Goal: Task Accomplishment & Management: Use online tool/utility

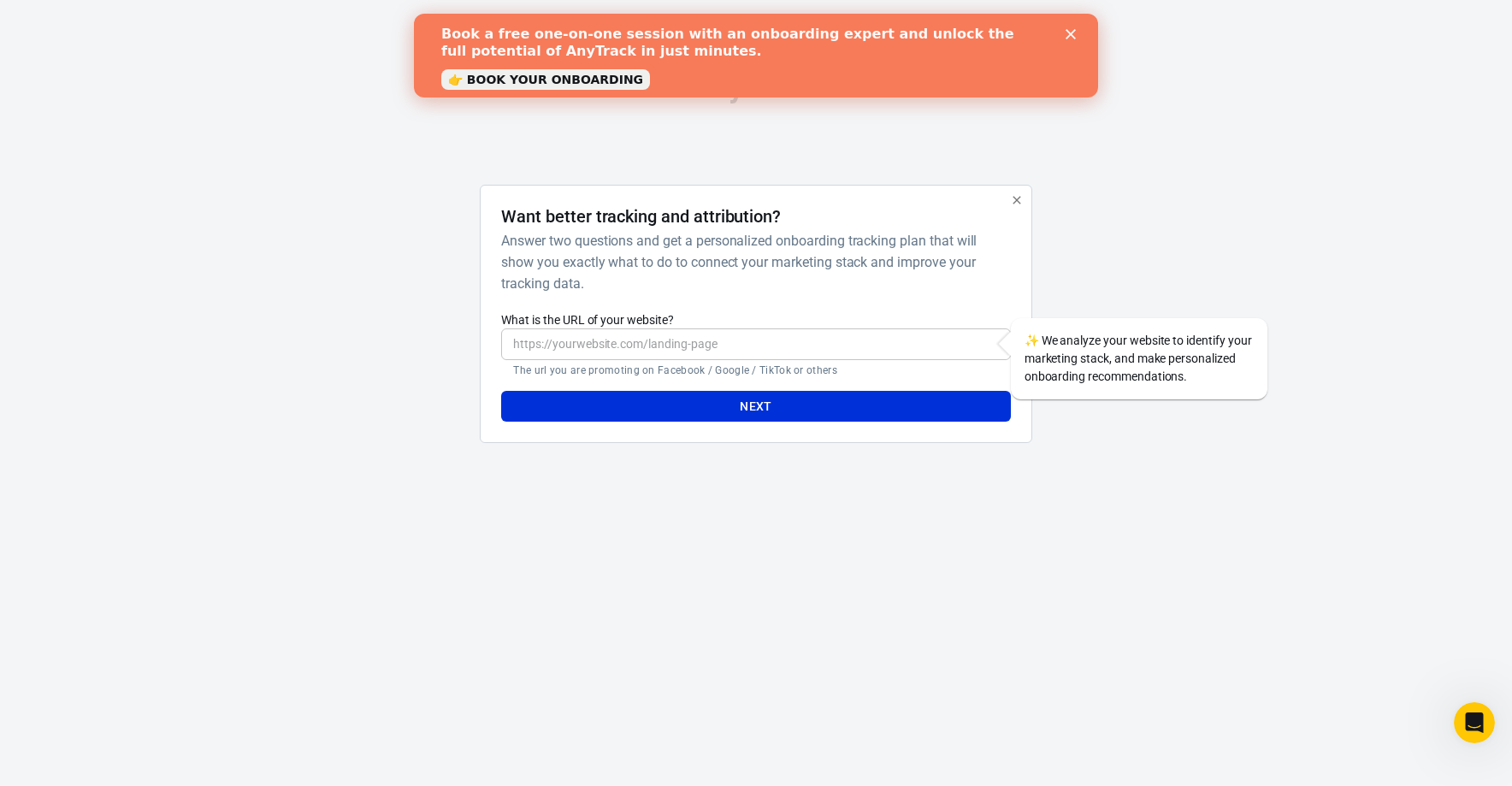
click at [1068, 34] on icon "Close" at bounding box center [1070, 34] width 10 height 10
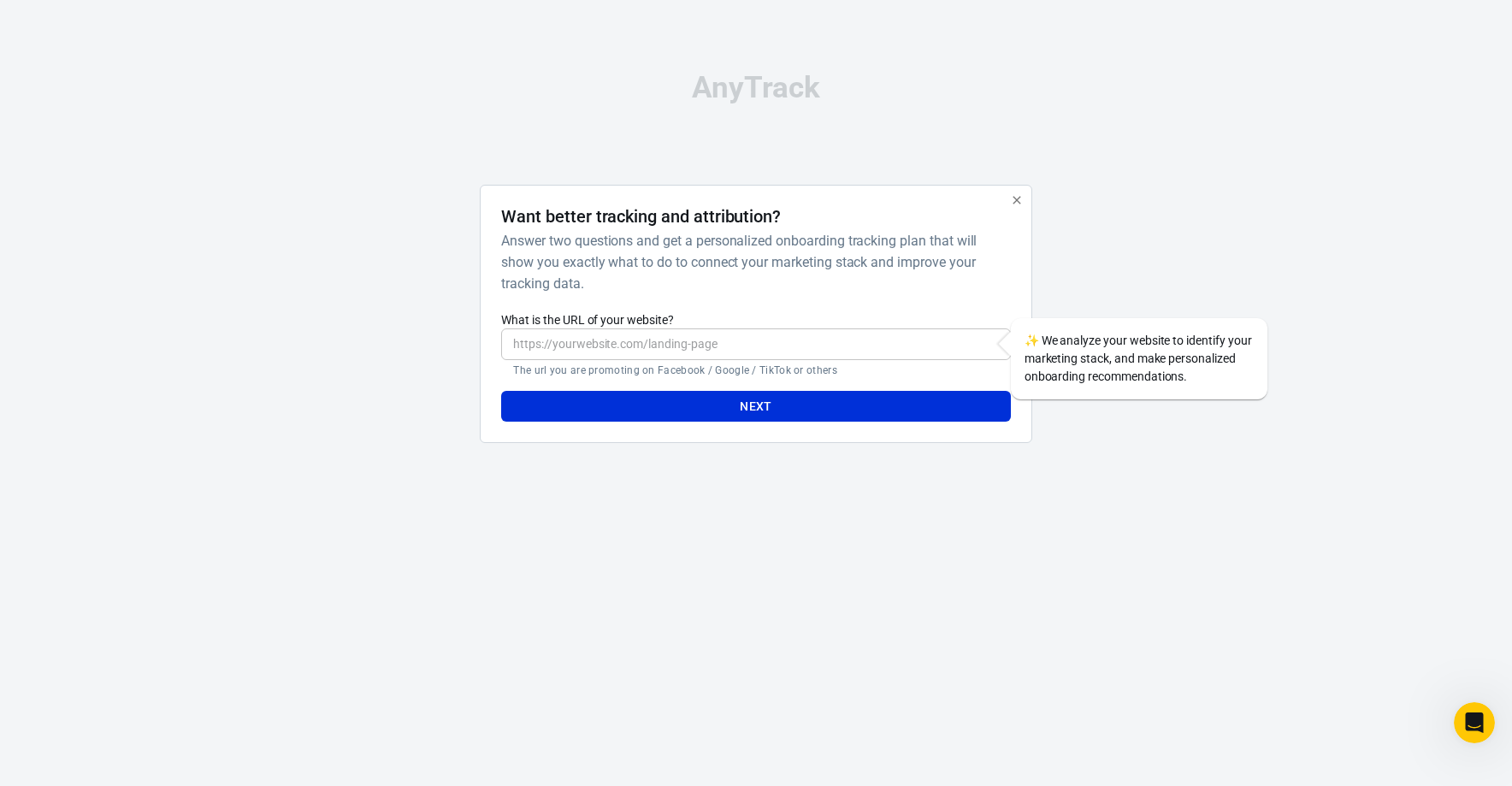
click at [1013, 205] on icon "button" at bounding box center [1016, 201] width 14 height 14
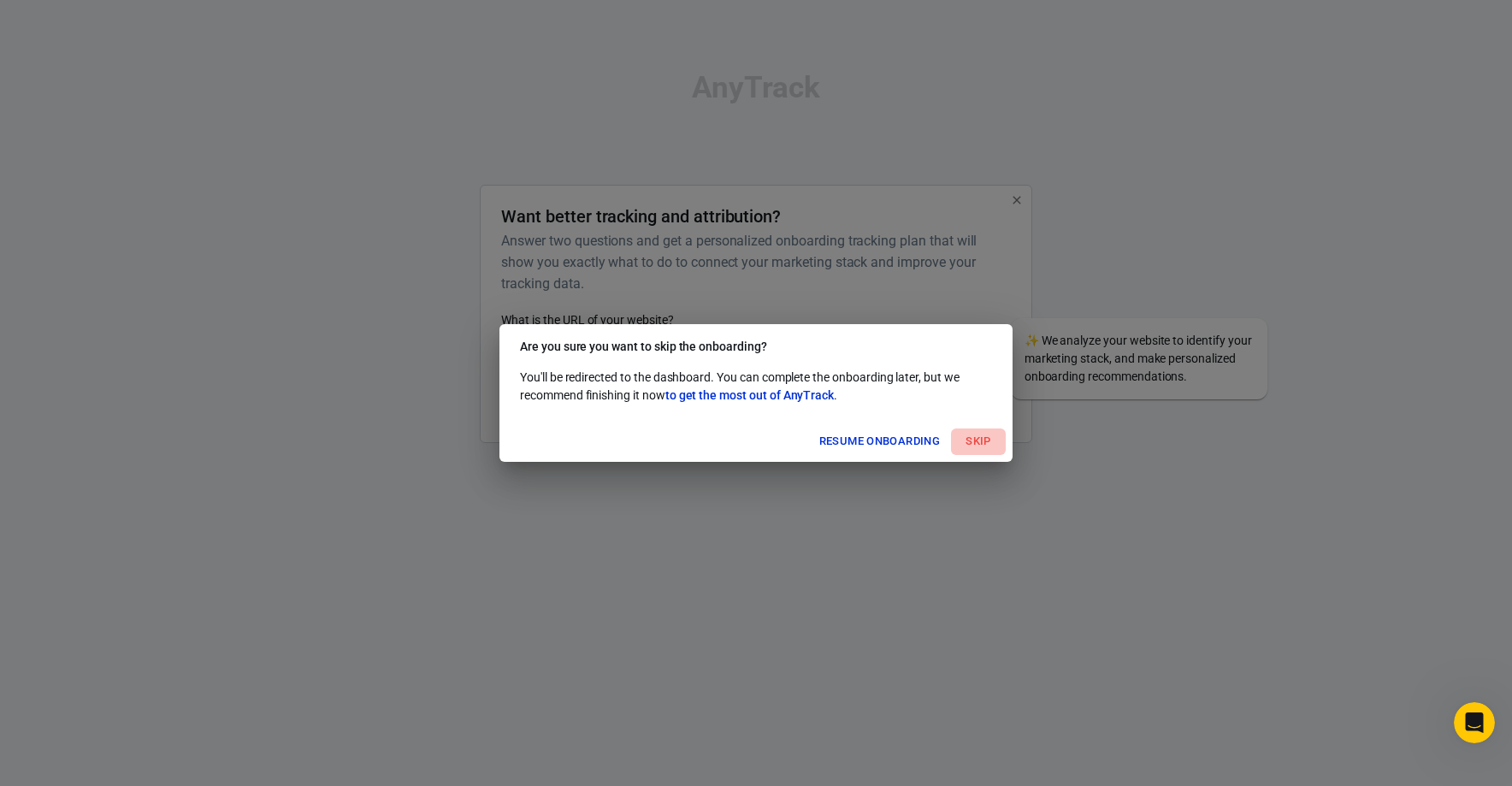
click at [965, 444] on button "Skip" at bounding box center [978, 441] width 55 height 27
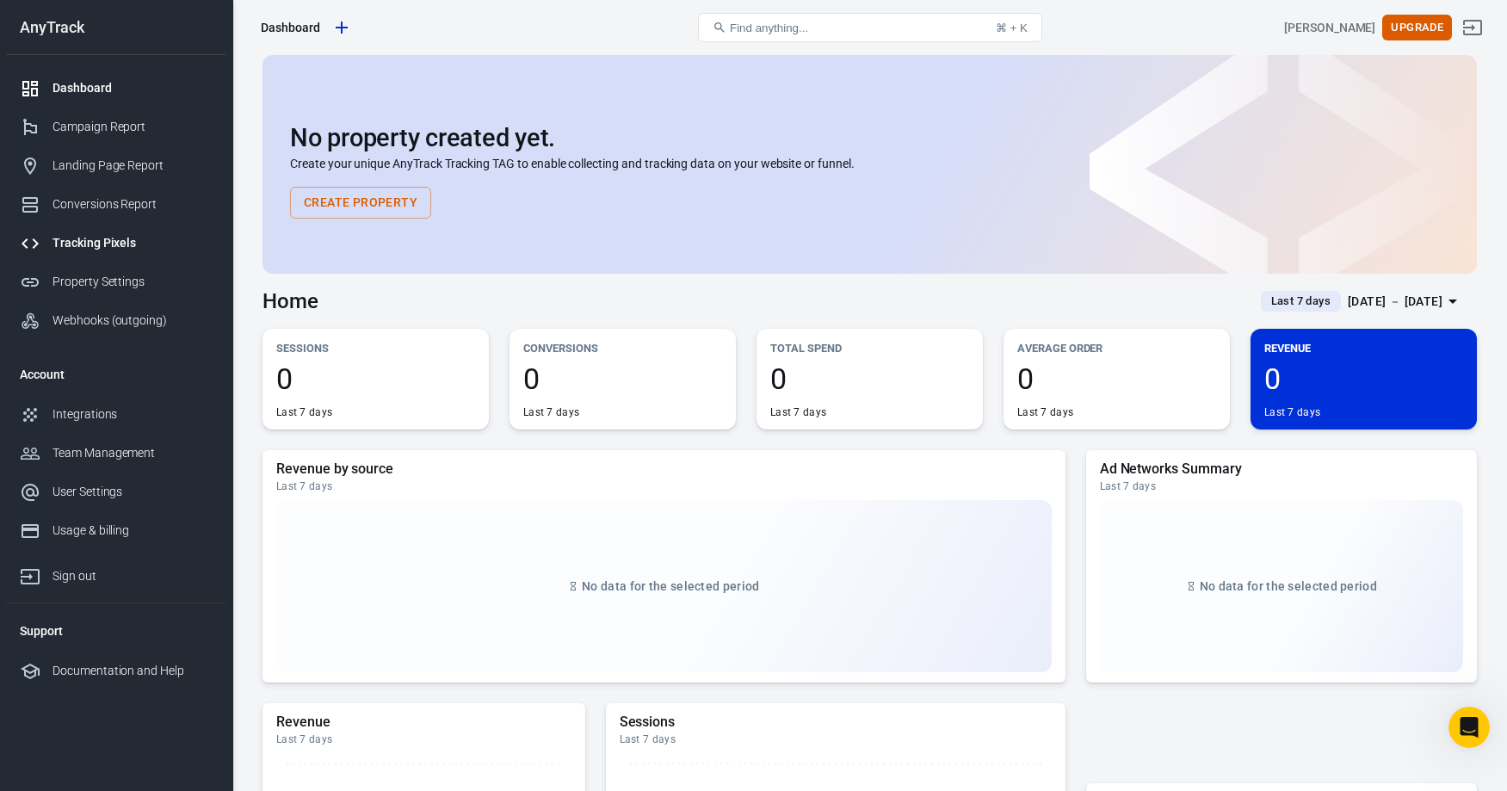
click at [100, 242] on div "Tracking Pixels" at bounding box center [132, 243] width 160 height 18
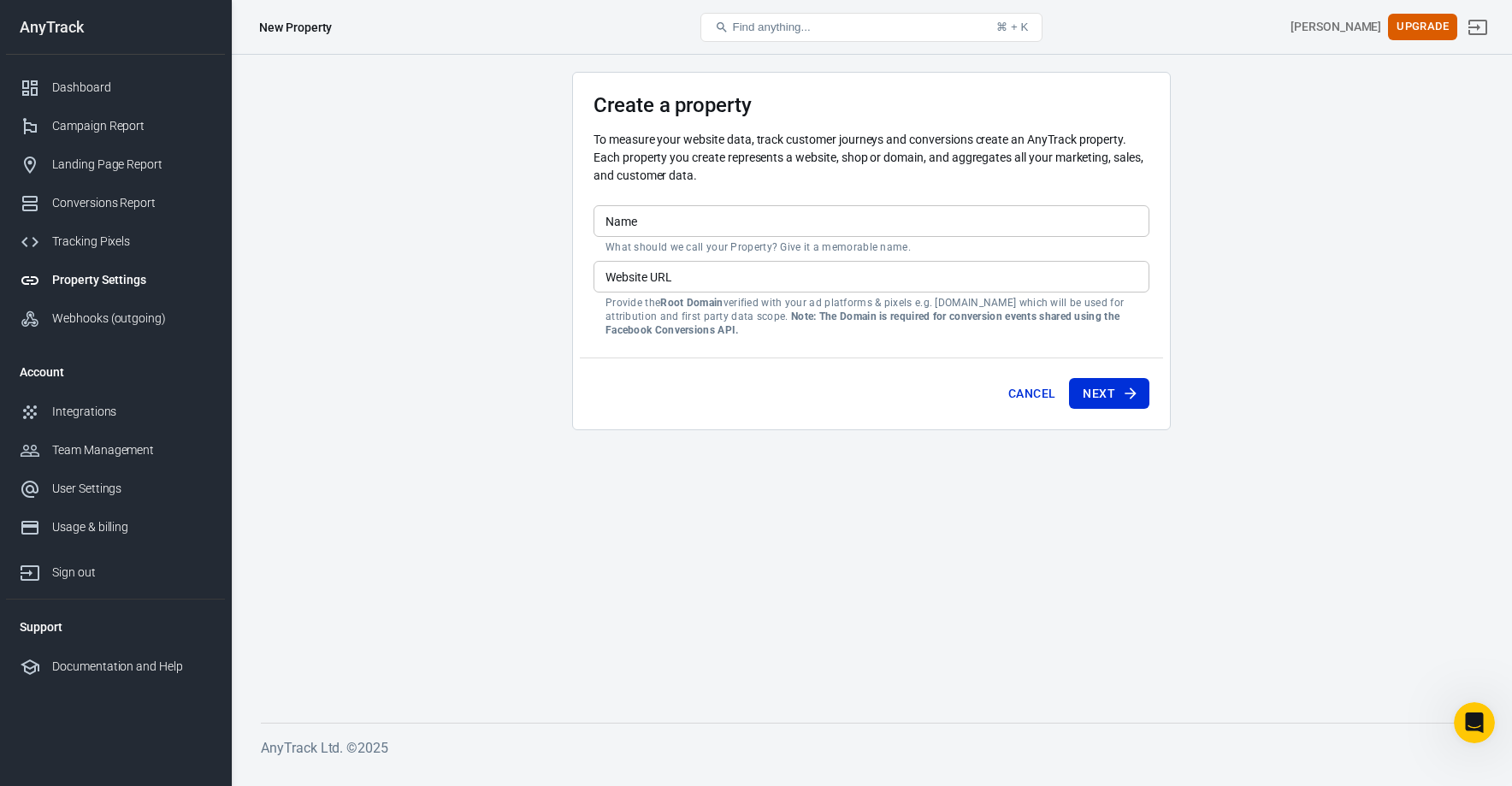
click at [702, 222] on input "Name" at bounding box center [870, 222] width 555 height 32
drag, startPoint x: 576, startPoint y: 525, endPoint x: 379, endPoint y: 500, distance: 198.6
click at [375, 503] on main "Create a property To measure your website data, track customer journeys and con…" at bounding box center [870, 383] width 1221 height 623
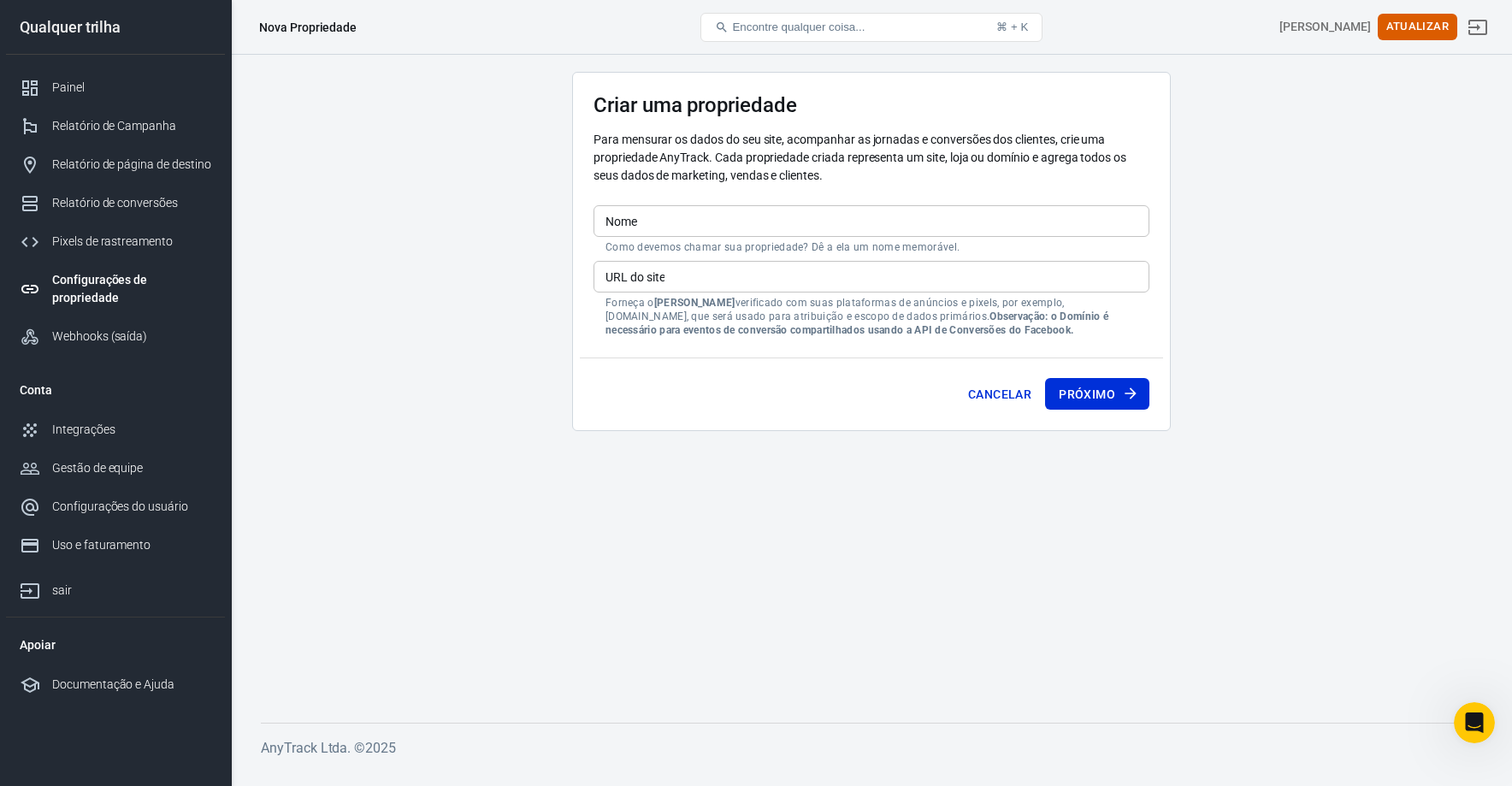
drag, startPoint x: 710, startPoint y: 186, endPoint x: 716, endPoint y: 243, distance: 57.3
click at [710, 187] on div "Para mensurar os dados do seu site, acompanhar as jornadas e conversões dos cli…" at bounding box center [870, 165] width 555 height 68
click at [700, 219] on input "Nome" at bounding box center [870, 222] width 555 height 32
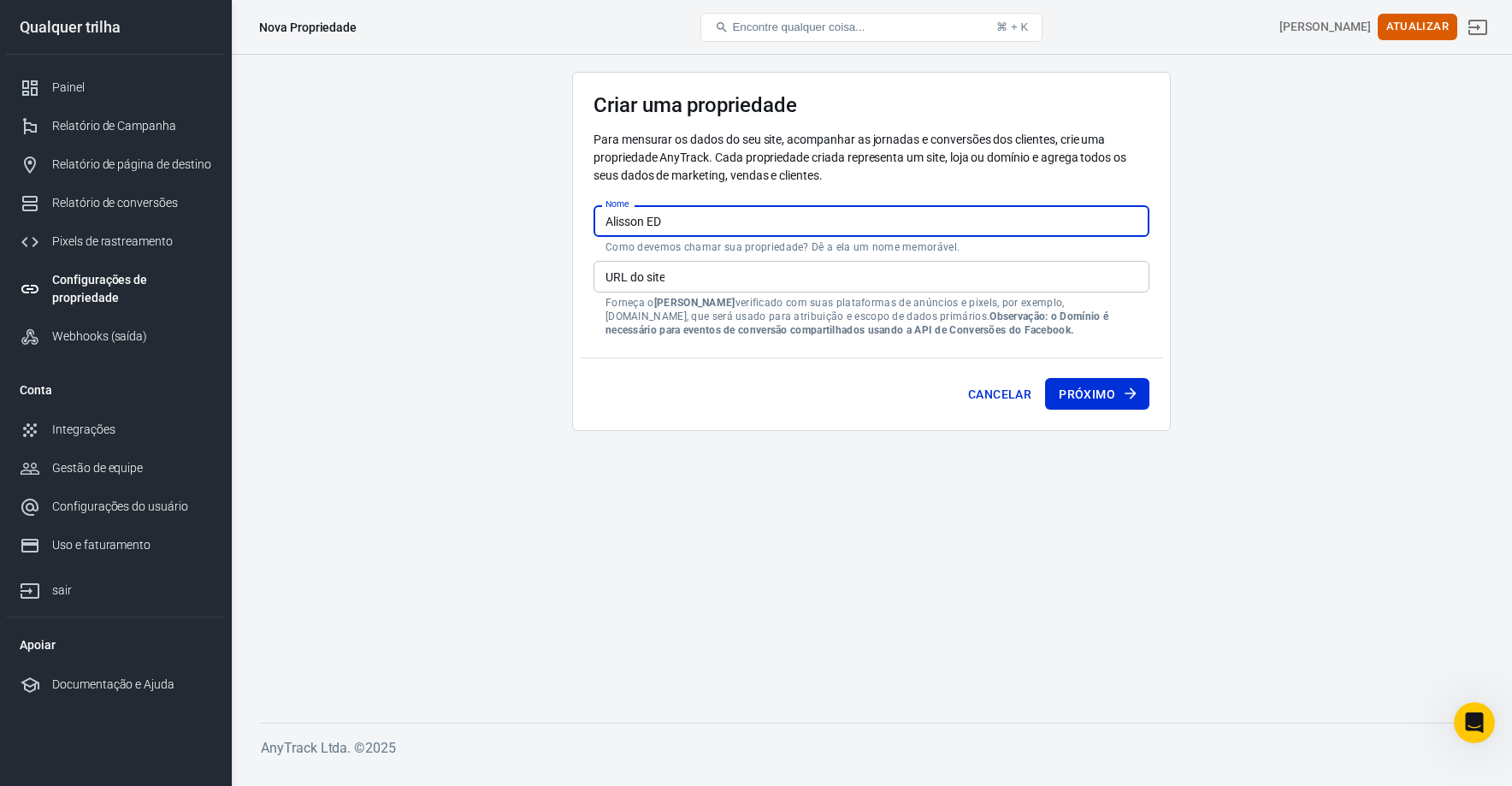
type input "Alisson ED"
click at [1045, 378] on button "Próximo" at bounding box center [1097, 393] width 104 height 33
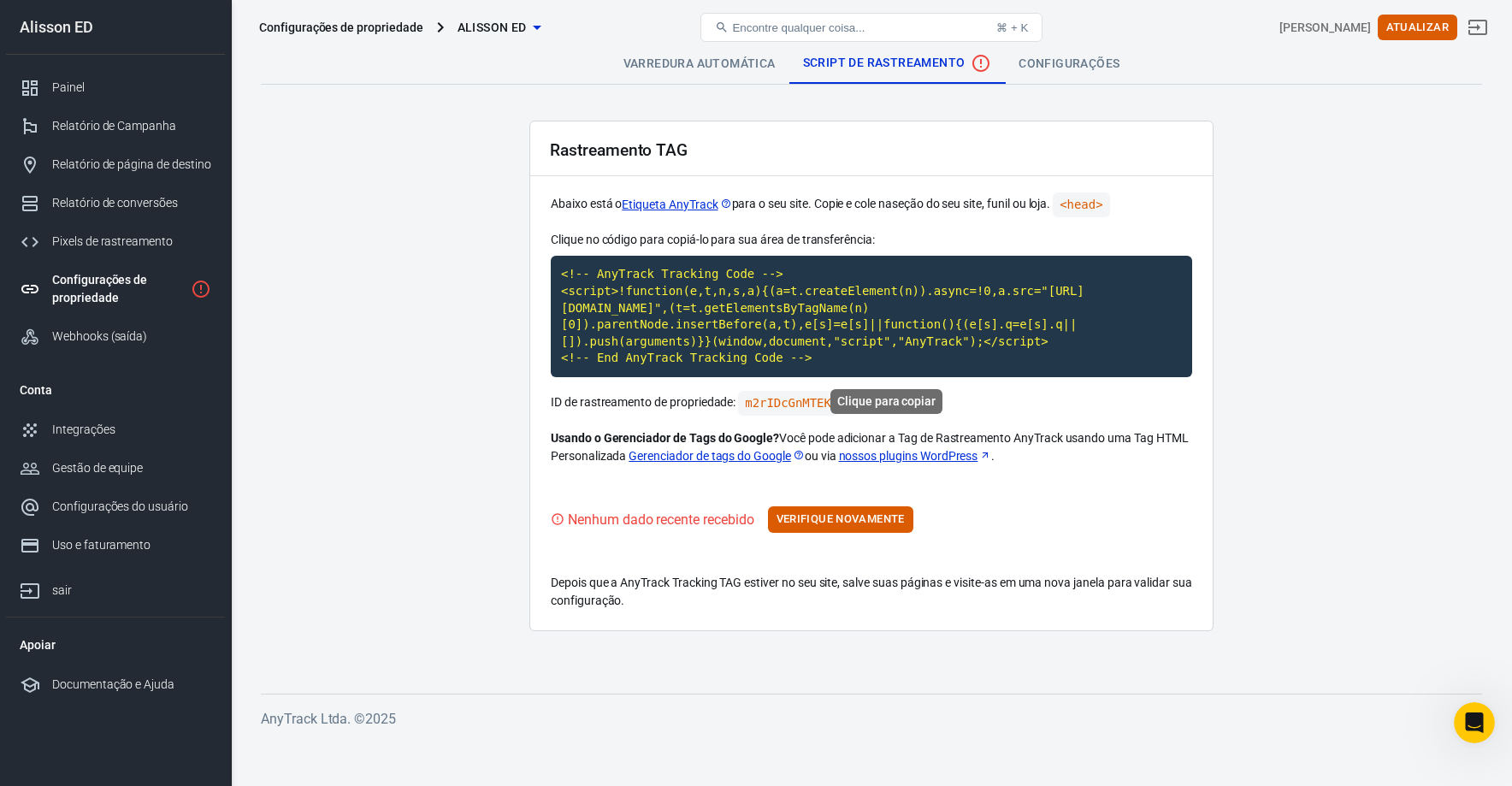
click at [832, 355] on code "<!-- AnyTrack Tracking Code --> <script>!function(e,t,n,s,a){(a=t.createElement…" at bounding box center [870, 316] width 641 height 121
click at [703, 301] on code "<!-- AnyTrack Tracking Code --> <script>!function(e,t,n,s,a){(a=t.createElement…" at bounding box center [870, 316] width 641 height 121
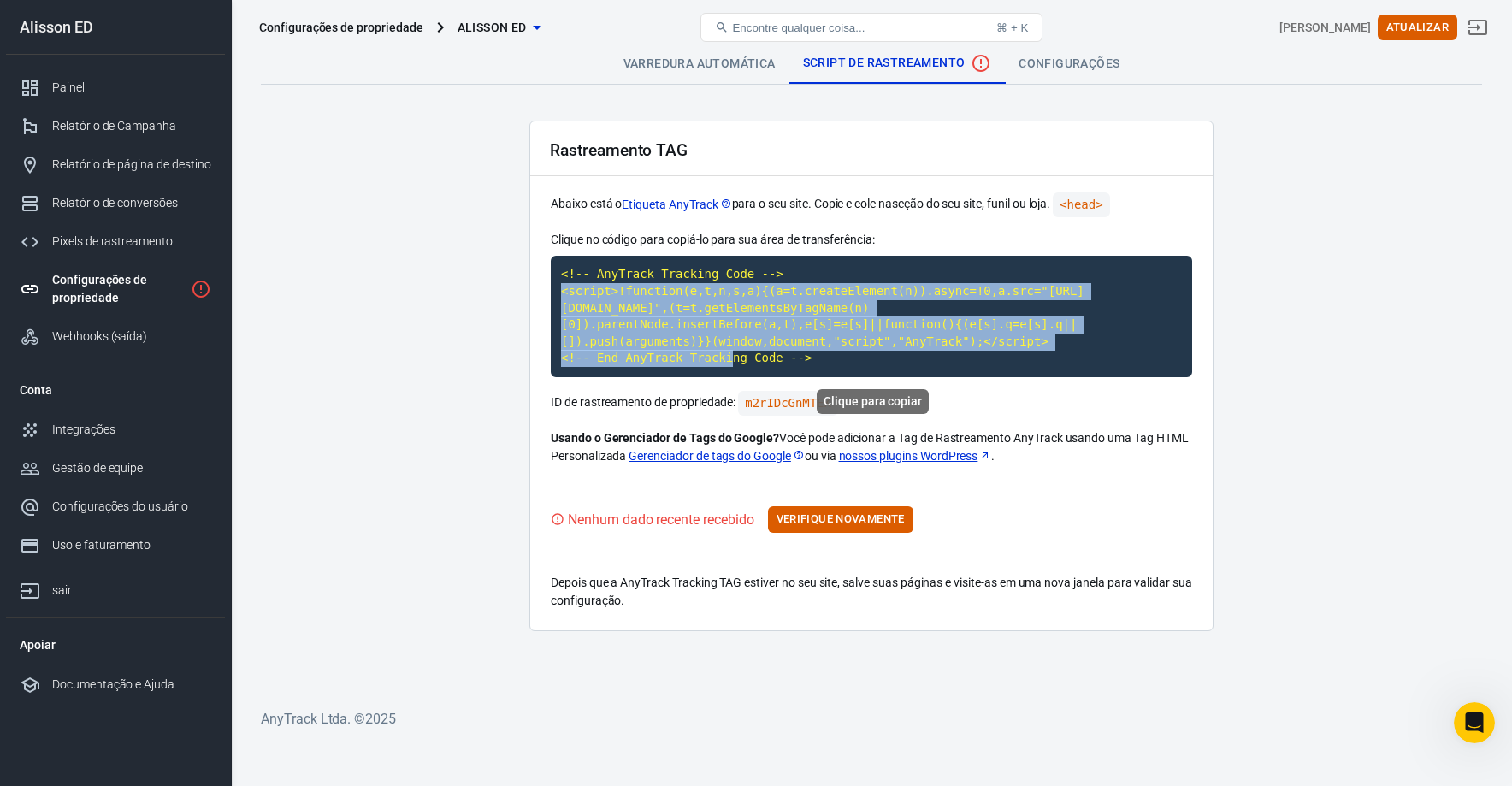
click at [703, 301] on code "<!-- AnyTrack Tracking Code --> <script>!function(e,t,n,s,a){(a=t.createElement…" at bounding box center [870, 316] width 641 height 121
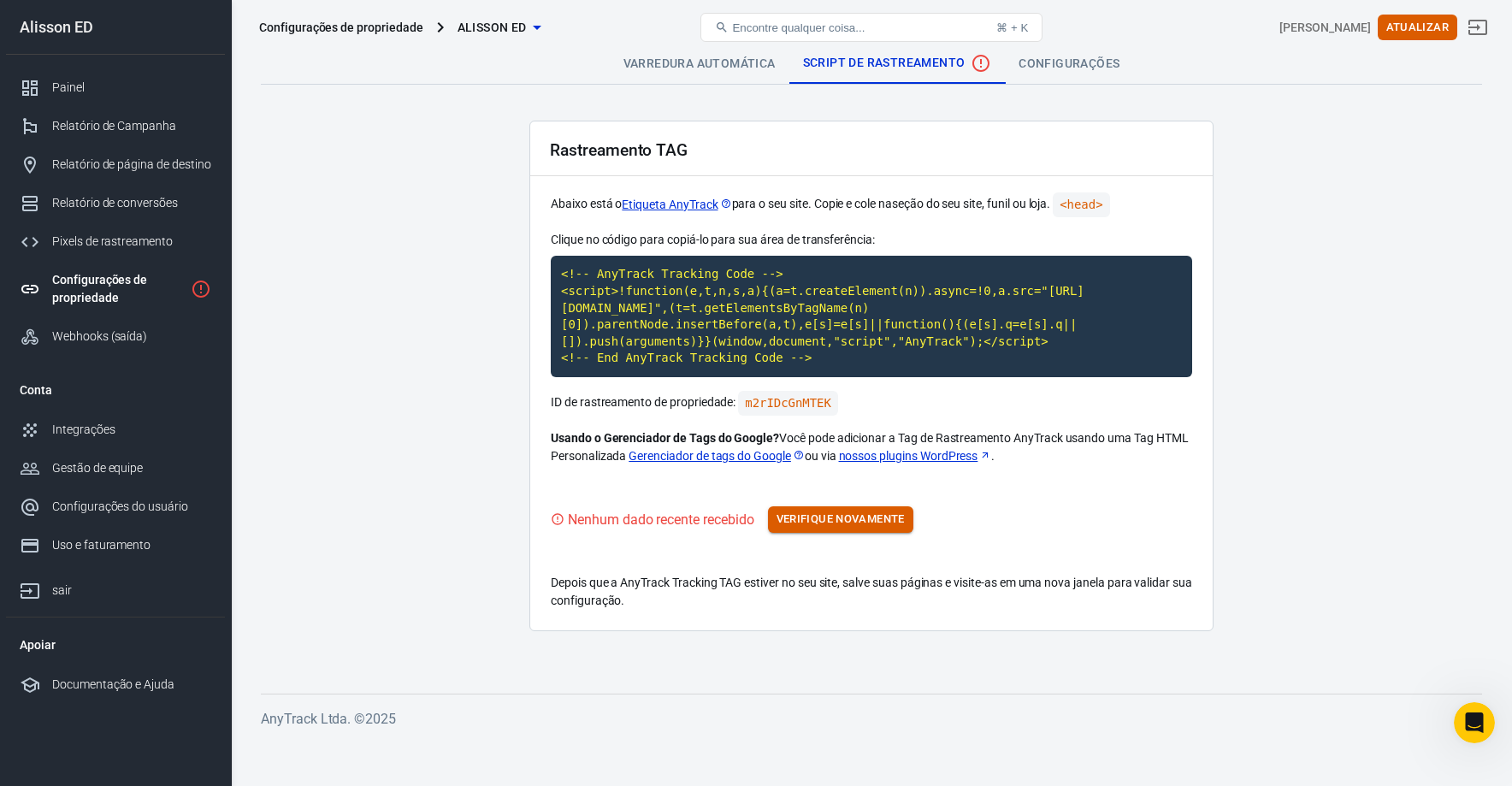
click at [831, 529] on font "Verifique novamente" at bounding box center [839, 520] width 128 height 20
click at [680, 61] on font "Varredura automática" at bounding box center [698, 64] width 152 height 14
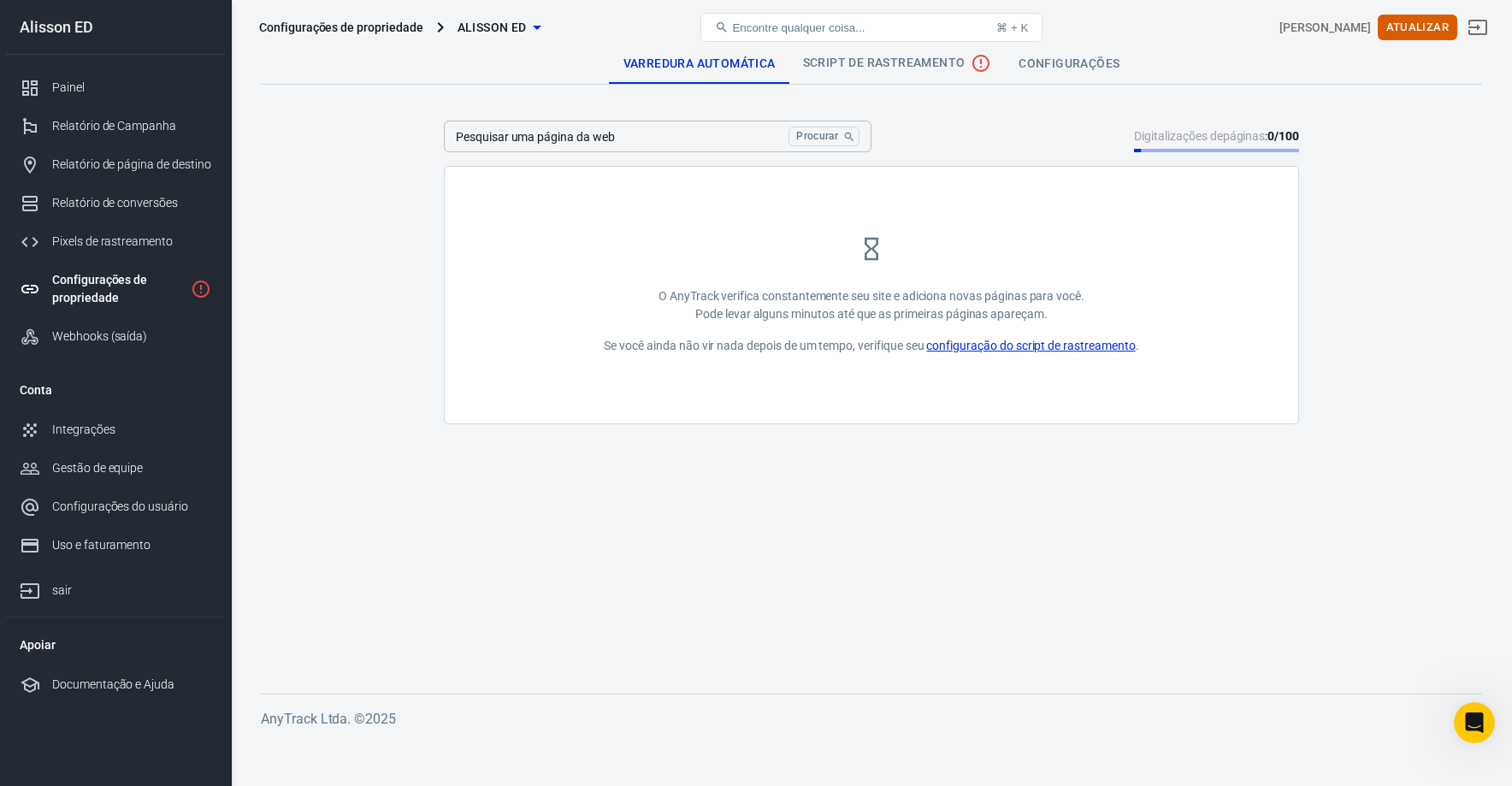
click at [692, 146] on input "Pesquisar uma página da web" at bounding box center [613, 136] width 338 height 32
paste input "[URL][DOMAIN_NAME]"
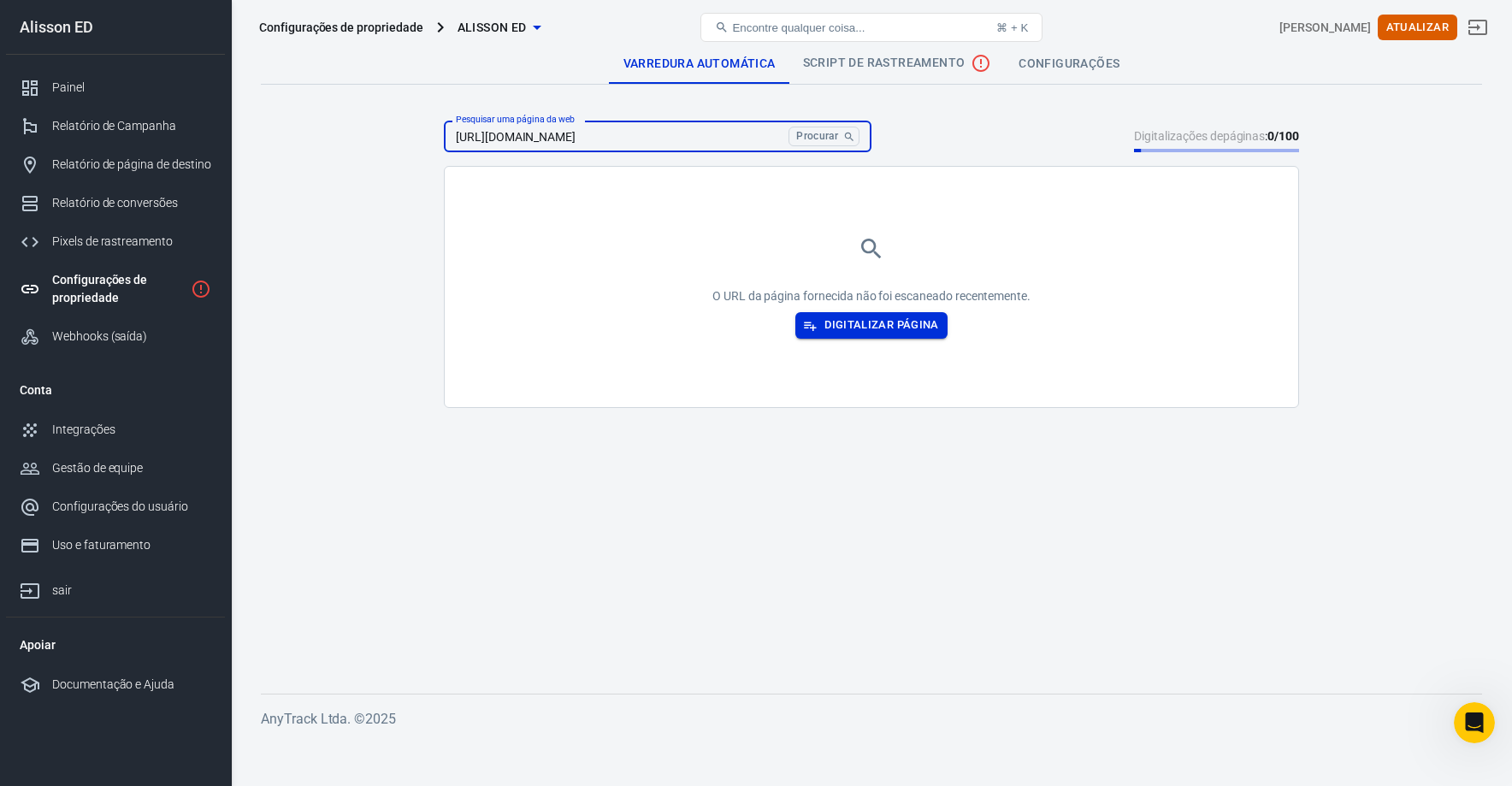
type input "[URL][DOMAIN_NAME]"
click at [893, 329] on font "Digitalizar página" at bounding box center [881, 324] width 114 height 13
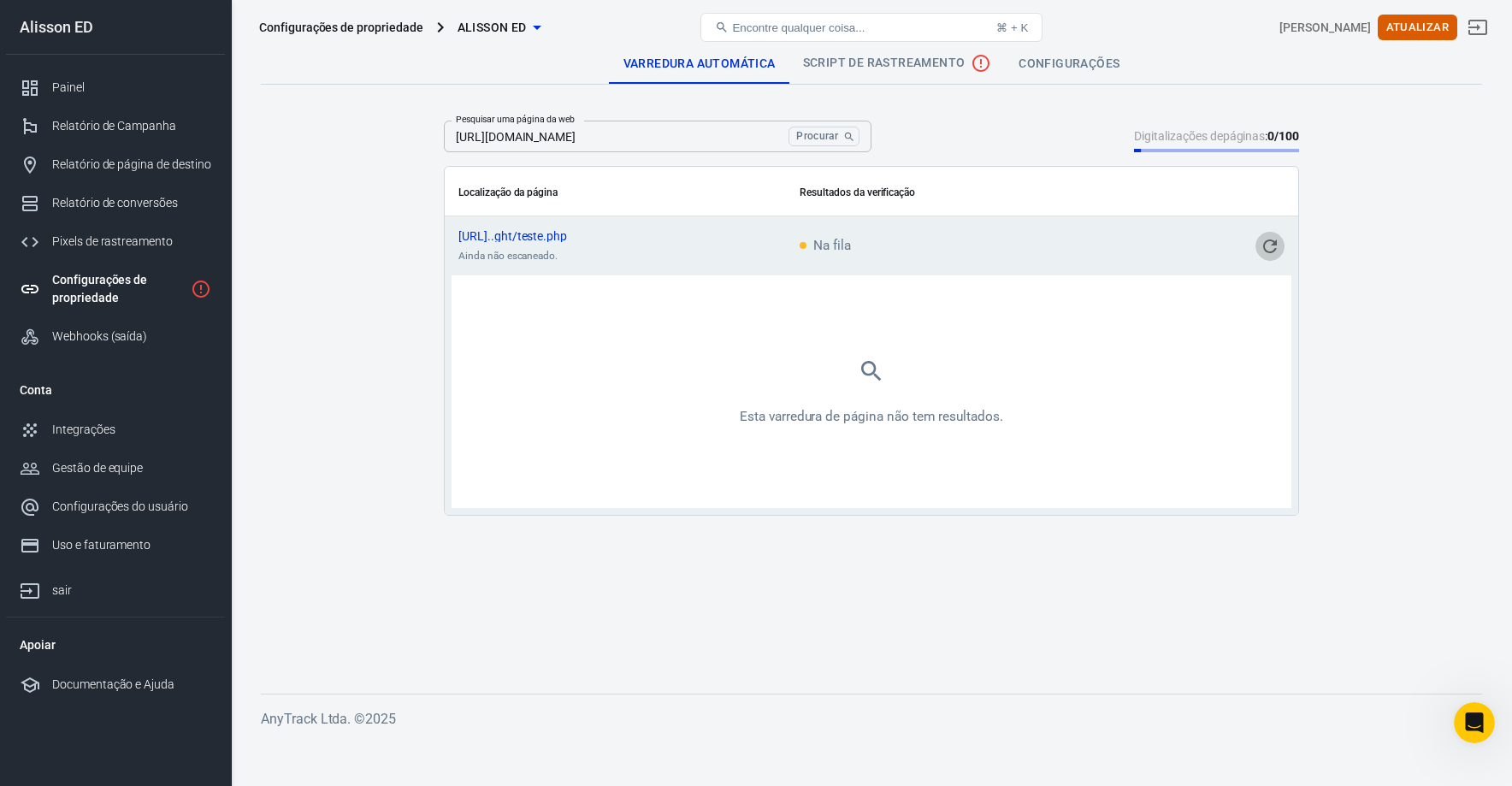
click at [1271, 247] on icon "conteúdo rolável" at bounding box center [1270, 246] width 21 height 21
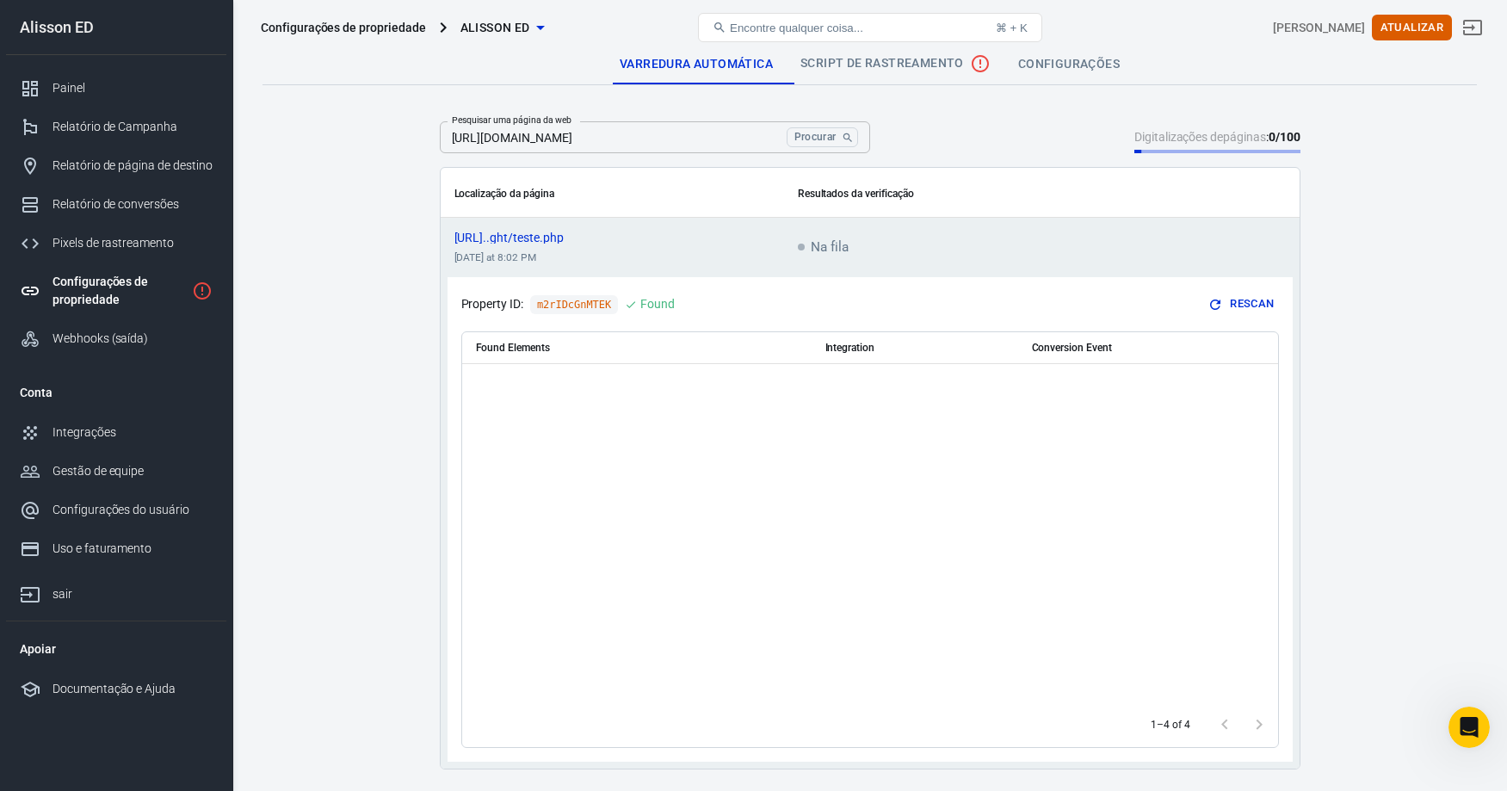
click at [1247, 298] on button "Rescan" at bounding box center [1241, 304] width 73 height 27
click at [90, 326] on link "Webhooks (saída)" at bounding box center [116, 338] width 220 height 39
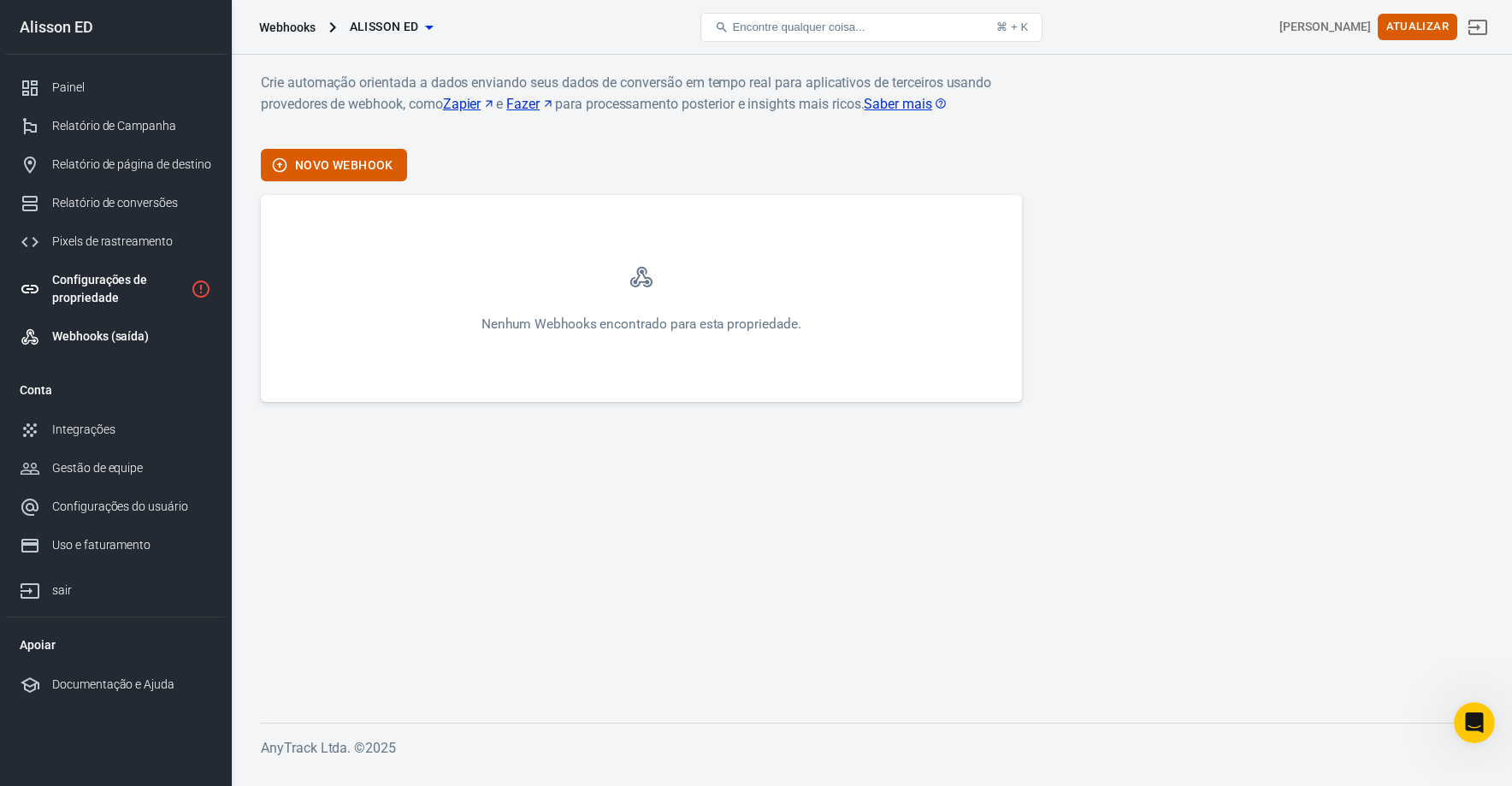
click at [86, 280] on font "Configurações de propriedade" at bounding box center [99, 289] width 95 height 32
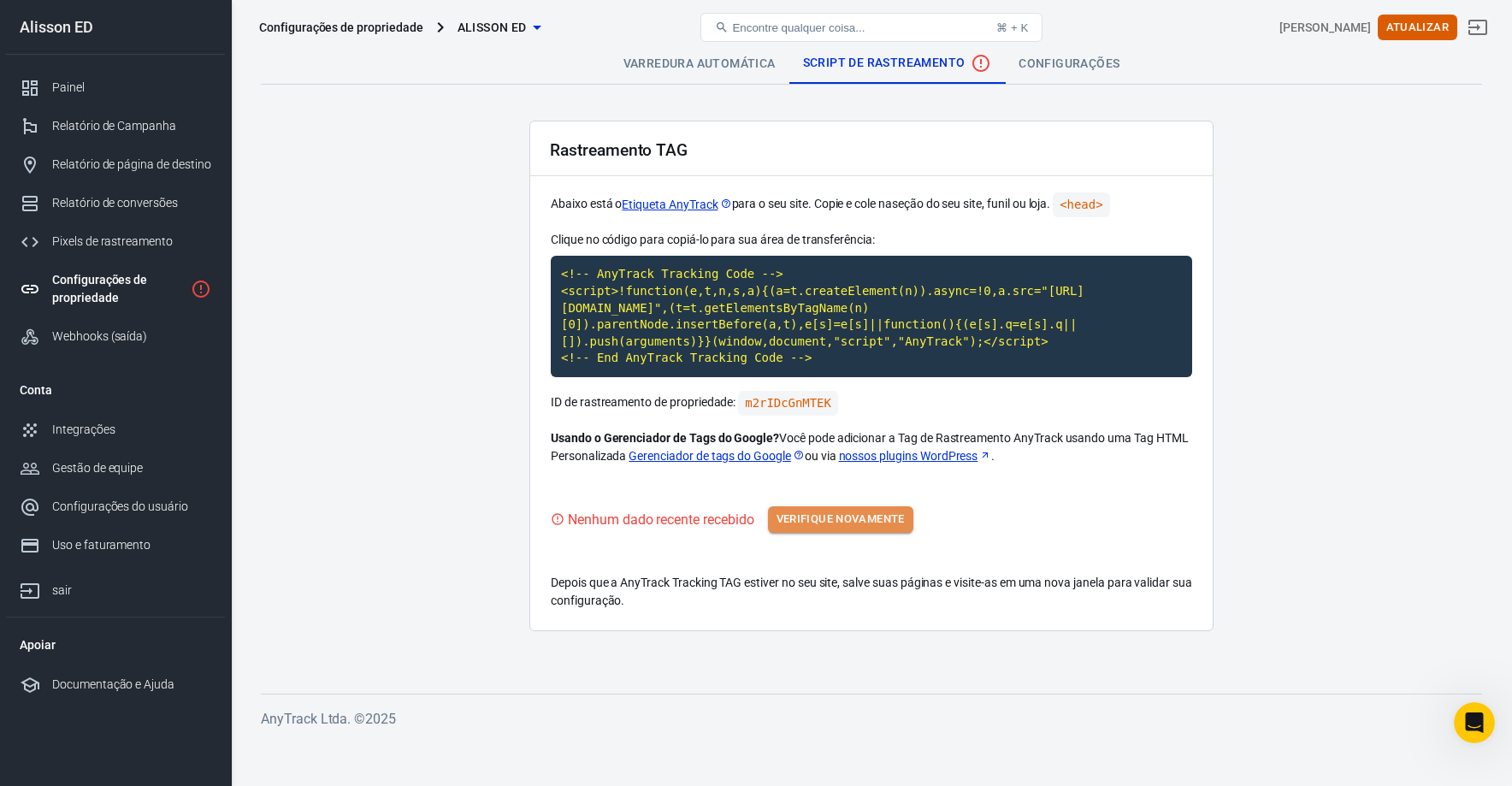
click at [849, 525] on font "Verifique novamente" at bounding box center [839, 519] width 128 height 13
click at [1068, 81] on link "Configurações" at bounding box center [1068, 63] width 128 height 41
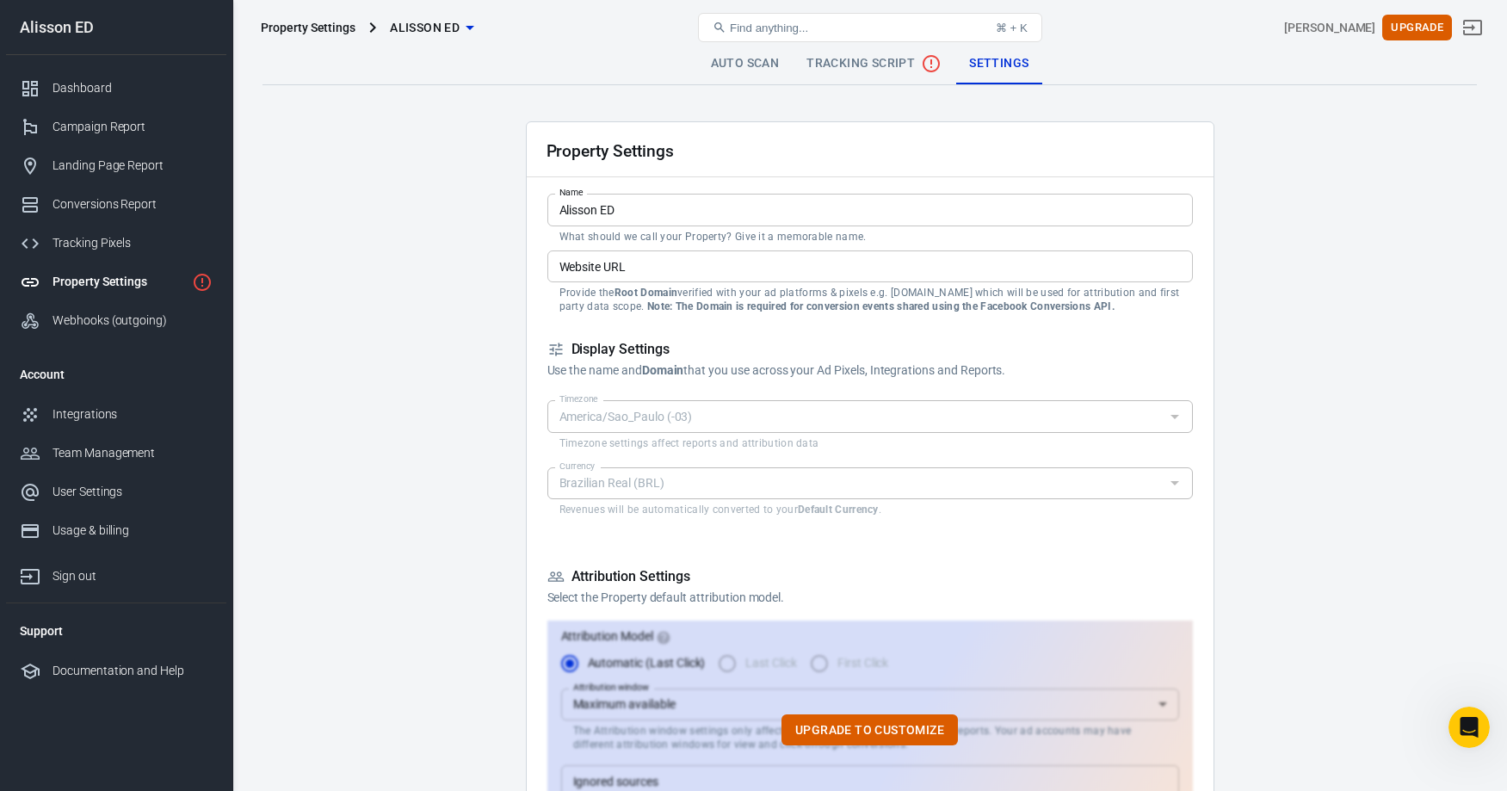
click at [1075, 64] on div "Auto Scan Tracking Script Settings" at bounding box center [869, 63] width 1214 height 41
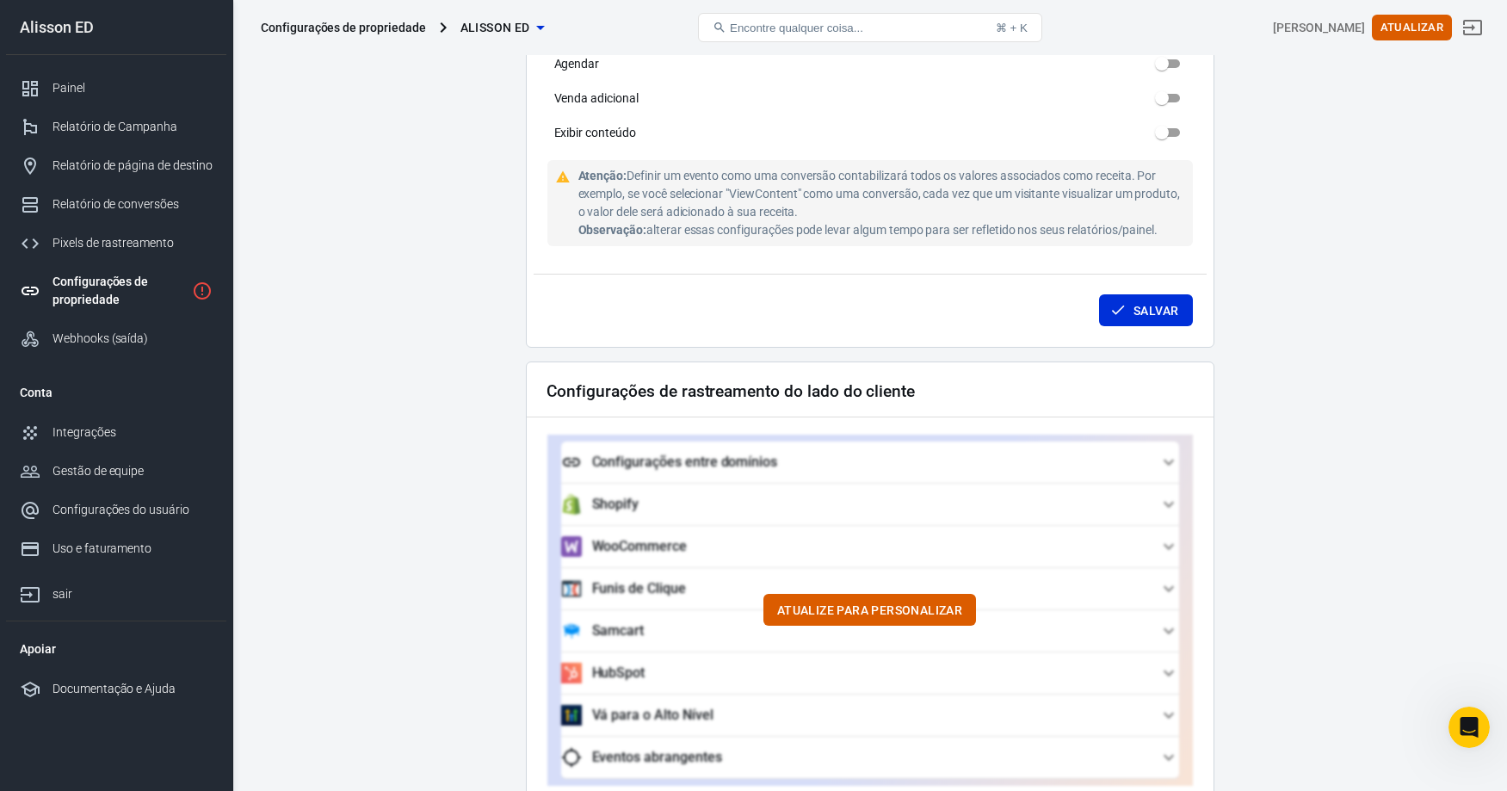
scroll to position [1591, 0]
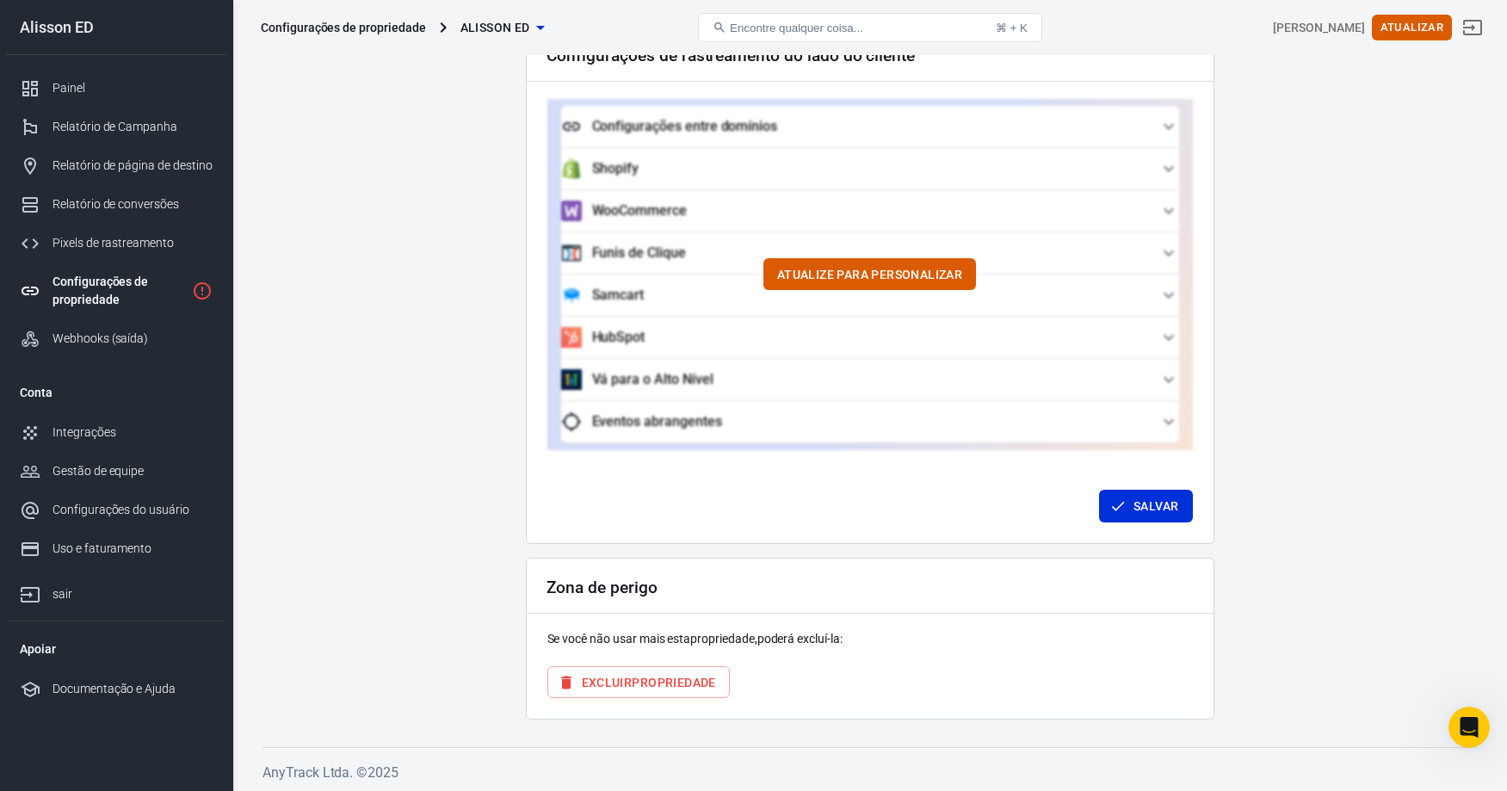
click at [695, 419] on div "Atualize para personalizar" at bounding box center [869, 274] width 645 height 351
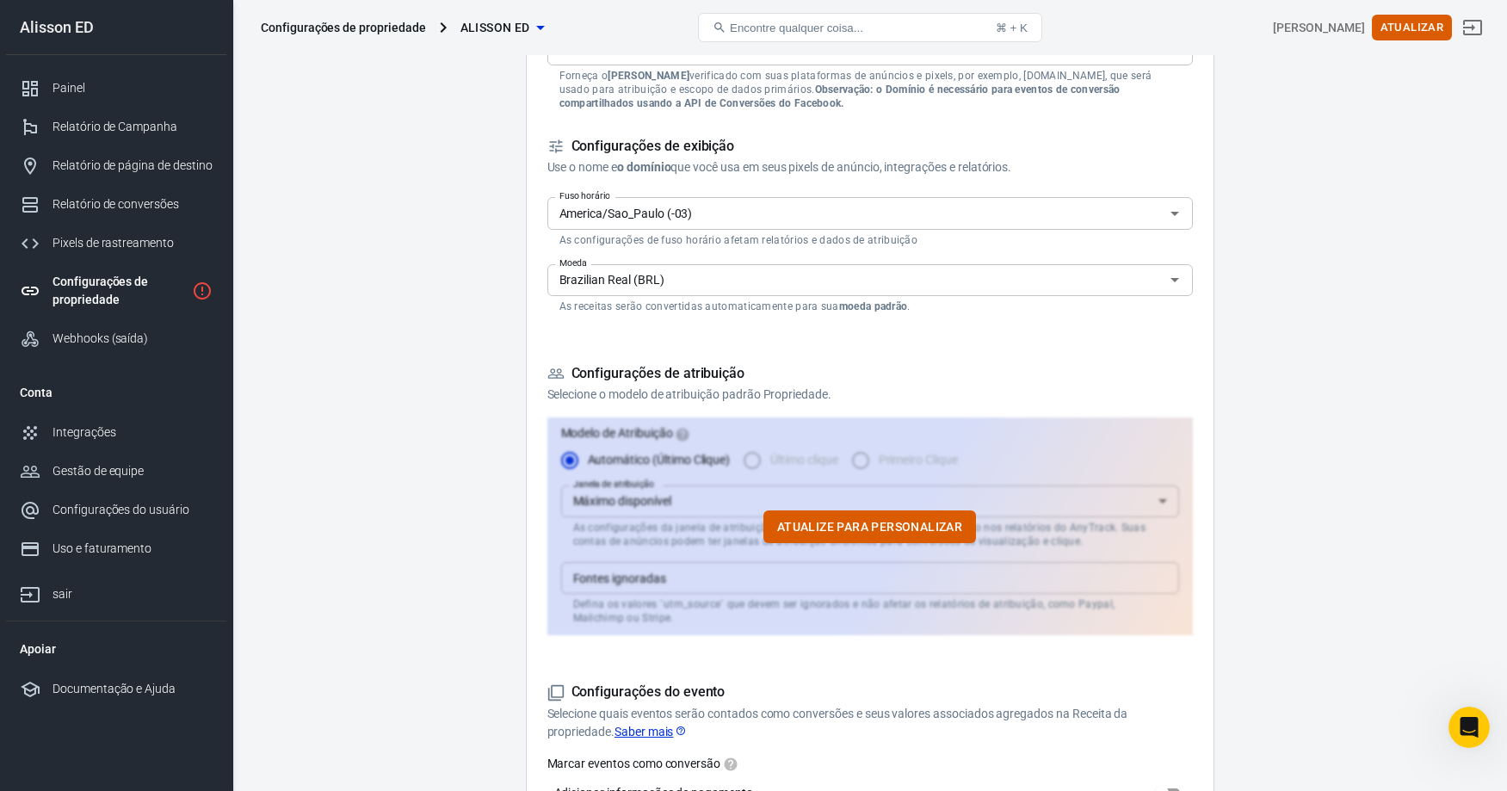
scroll to position [214, 0]
click at [133, 549] on font "Uso e faturamento" at bounding box center [102, 548] width 101 height 14
